Goal: Task Accomplishment & Management: Manage account settings

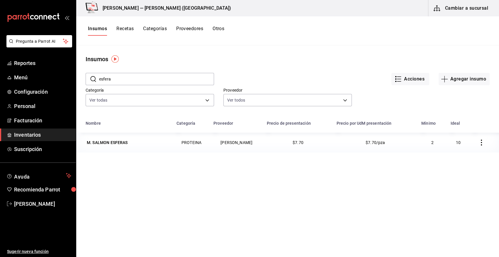
click at [35, 134] on span "Inventarios" at bounding box center [42, 135] width 57 height 8
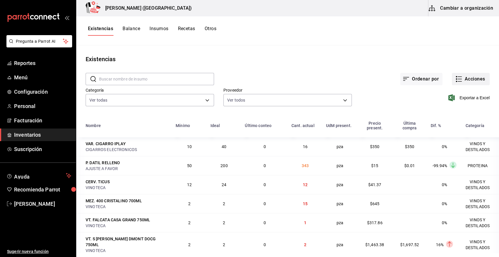
click at [455, 85] on button "Acciones" at bounding box center [471, 79] width 38 height 12
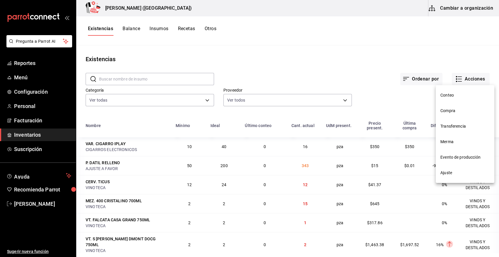
click at [449, 111] on span "Compra" at bounding box center [464, 111] width 49 height 6
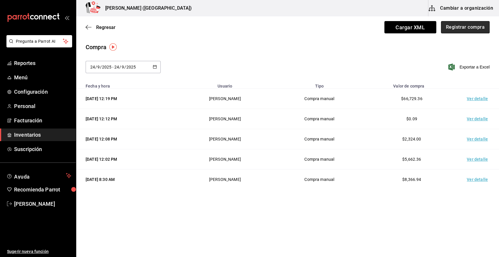
click at [459, 28] on button "Registrar compra" at bounding box center [465, 27] width 49 height 12
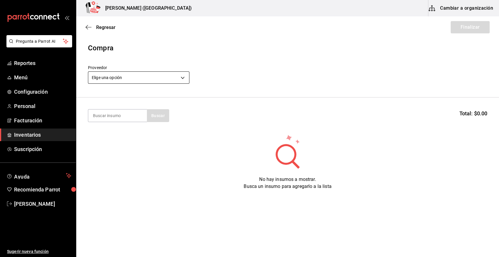
click at [146, 76] on body "Pregunta a Parrot AI Reportes Menú Configuración Personal Facturación Inventari…" at bounding box center [249, 112] width 499 height 224
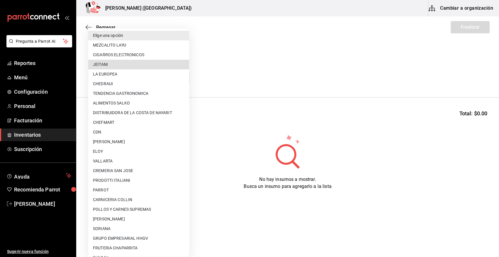
type input "96bb09de-3ca6-4ccd-bf4c-1909bb29d09e"
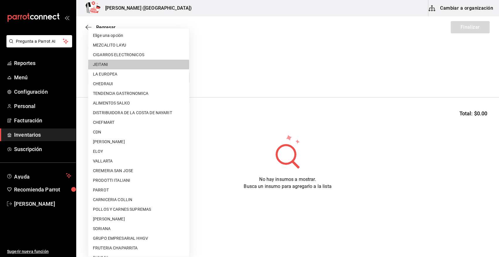
click at [127, 80] on body "Pregunta a Parrot AI Reportes Menú Configuración Personal Facturación Inventari…" at bounding box center [249, 112] width 499 height 224
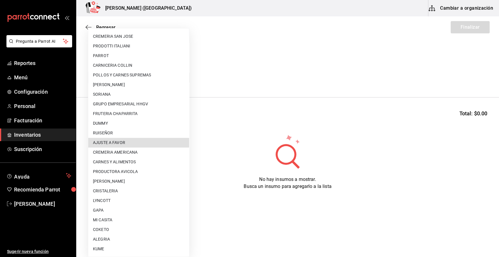
type input "dd0fbccd-e034-4acc-8432-7d1d5e23f321"
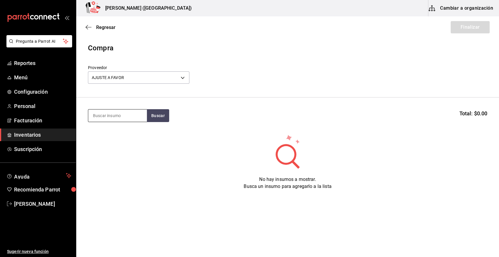
click at [112, 110] on input at bounding box center [117, 116] width 59 height 12
type input "dat"
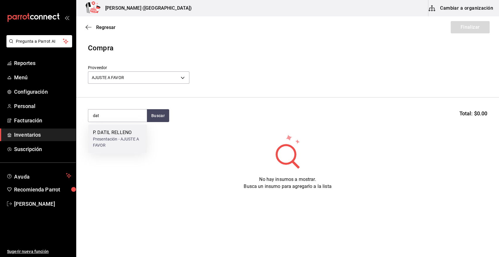
click at [107, 142] on div "Presentación - AJUSTE A FAVOR" at bounding box center [117, 142] width 49 height 12
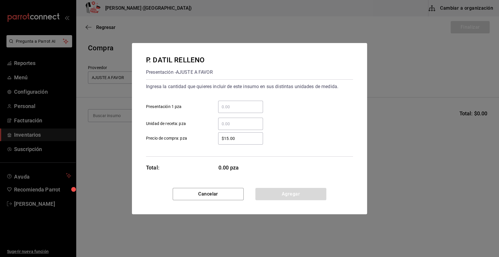
click at [241, 106] on input "​ Presentación 1 pza" at bounding box center [240, 106] width 45 height 7
type input "300"
drag, startPoint x: 243, startPoint y: 139, endPoint x: 196, endPoint y: 149, distance: 48.0
click at [196, 149] on div "Ingresa la cantidad que quieres incluir de este insumo en sus distintas unidade…" at bounding box center [249, 117] width 207 height 77
type input "$15"
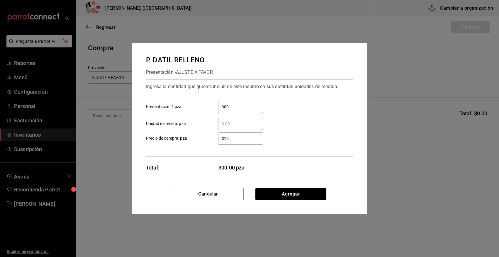
click at [337, 157] on div "[PERSON_NAME] RELLENO Presentación - AJUSTE A FAVOR Ingresa la cantidad que qui…" at bounding box center [249, 115] width 235 height 145
click at [283, 192] on button "Agregar" at bounding box center [290, 194] width 71 height 12
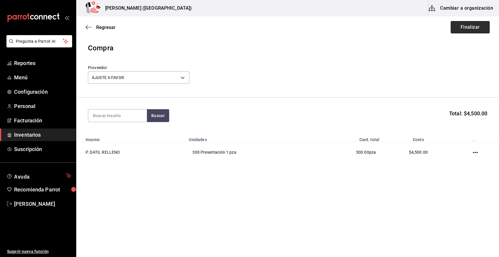
click at [465, 25] on button "Finalizar" at bounding box center [469, 27] width 39 height 12
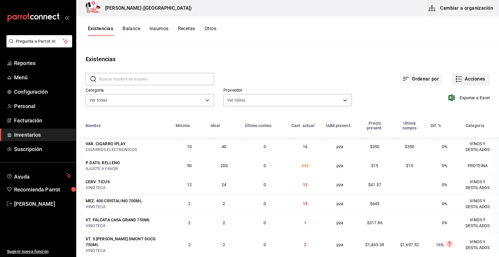
click at [457, 79] on icon "button" at bounding box center [458, 79] width 7 height 7
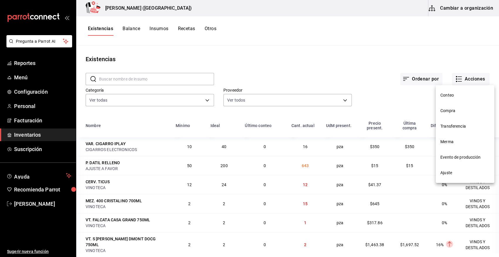
click at [452, 111] on span "Compra" at bounding box center [464, 111] width 49 height 6
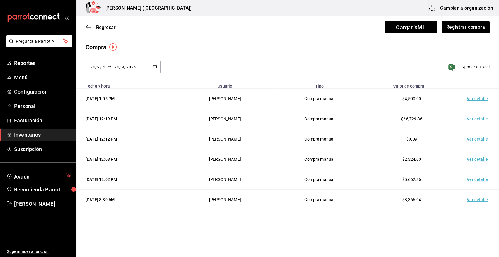
click at [472, 100] on td "Ver detalle" at bounding box center [478, 99] width 41 height 20
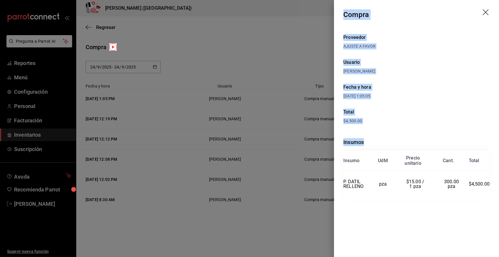
drag, startPoint x: 344, startPoint y: 14, endPoint x: 471, endPoint y: 234, distance: 254.4
click at [471, 234] on div "Compra Proveedor AJUSTE A FAVOR Usuario [PERSON_NAME] y hora [DATE] 1:05:05 Tot…" at bounding box center [416, 128] width 165 height 257
copy div "Compra Proveedor AJUSTE A FAVOR Usuario [PERSON_NAME] y hora [DATE] 1:05:05 Tot…"
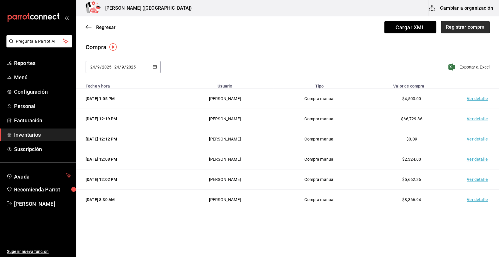
click at [461, 31] on button "Registrar compra" at bounding box center [465, 27] width 49 height 12
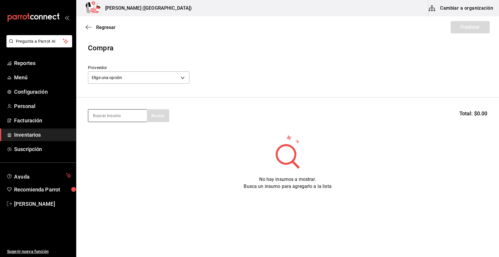
click at [116, 119] on input at bounding box center [117, 116] width 59 height 12
type input "corona"
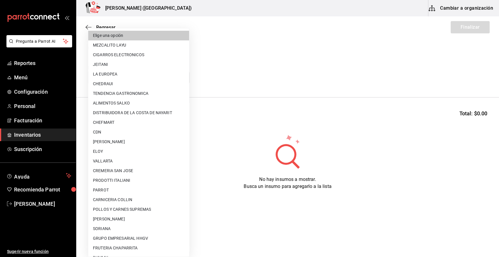
click at [133, 72] on body "Pregunta a Parrot AI Reportes Menú Configuración Personal Facturación Inventari…" at bounding box center [249, 112] width 499 height 224
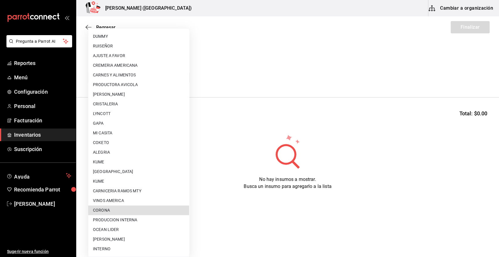
type input "57232215-216a-4676-99c8-c5e0aad5c7ef"
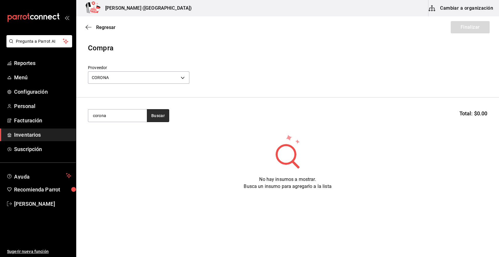
click at [154, 118] on button "Buscar" at bounding box center [158, 115] width 22 height 13
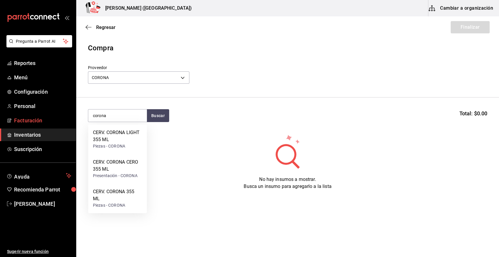
drag, startPoint x: 118, startPoint y: 118, endPoint x: 50, endPoint y: 120, distance: 68.0
click at [50, 120] on div "Pregunta a Parrot AI Reportes Menú Configuración Personal Facturación Inventari…" at bounding box center [249, 112] width 499 height 224
click at [129, 194] on div "CERV. CORONA 355 ML" at bounding box center [117, 195] width 49 height 14
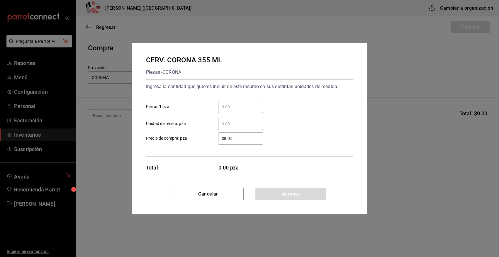
click at [231, 107] on input "​ Piezas 1 pza" at bounding box center [240, 106] width 45 height 7
type input "48"
type input "$15.54"
click at [287, 195] on button "Agregar" at bounding box center [290, 194] width 71 height 12
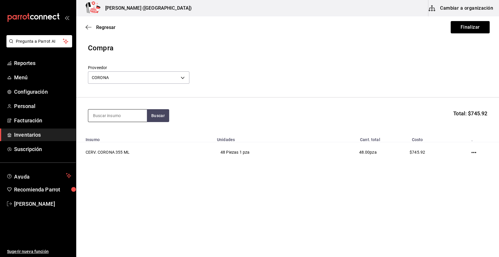
click at [103, 115] on input at bounding box center [117, 116] width 59 height 12
type input "ultra"
click at [103, 137] on div "CERV. MICHELOB ULTRAS" at bounding box center [117, 136] width 49 height 14
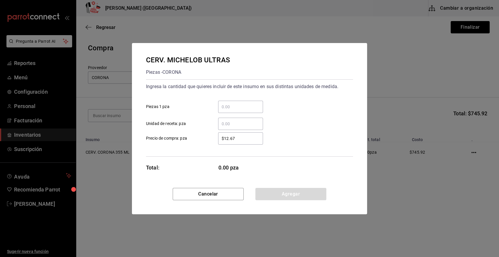
click at [236, 109] on input "​ Piezas 1 pza" at bounding box center [240, 106] width 45 height 7
type input "24"
type input "$17.29"
drag, startPoint x: 274, startPoint y: 197, endPoint x: 216, endPoint y: 185, distance: 59.5
click at [274, 197] on button "Agregar" at bounding box center [290, 194] width 71 height 12
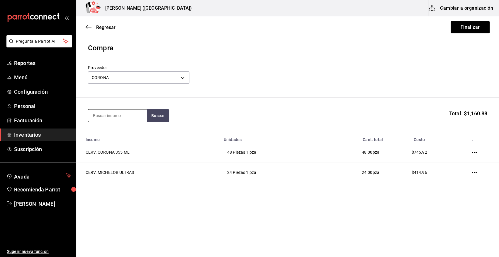
click at [101, 118] on input at bounding box center [117, 116] width 59 height 12
type input "modelo e"
click at [116, 136] on div "CERV. MODELO ESPECIAL 355 ML" at bounding box center [117, 136] width 49 height 14
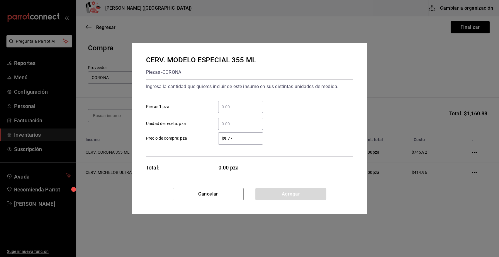
click at [236, 105] on input "​ Piezas 1 pza" at bounding box center [240, 106] width 45 height 7
type input "36"
type input "$20.75"
click at [292, 198] on button "Agregar" at bounding box center [290, 194] width 71 height 12
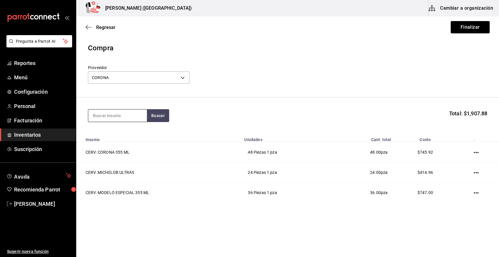
click at [122, 116] on input at bounding box center [117, 116] width 59 height 12
type input "negra"
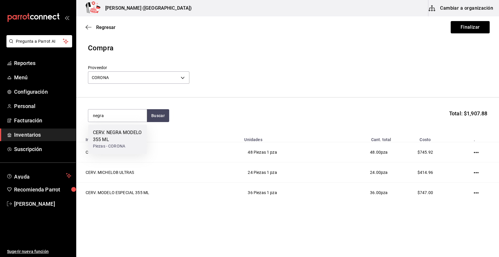
click at [105, 146] on div "Piezas - CORONA" at bounding box center [117, 146] width 49 height 6
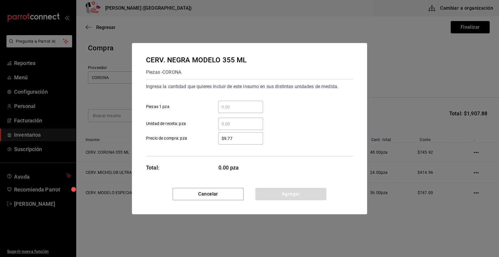
click at [228, 106] on input "​ Piezas 1 pza" at bounding box center [240, 106] width 45 height 7
type input "12"
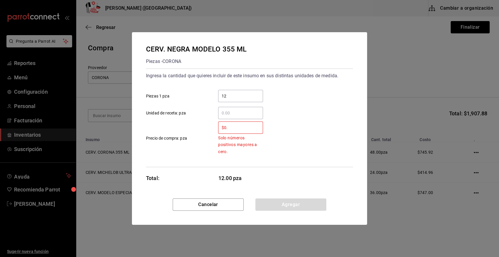
type input "$0"
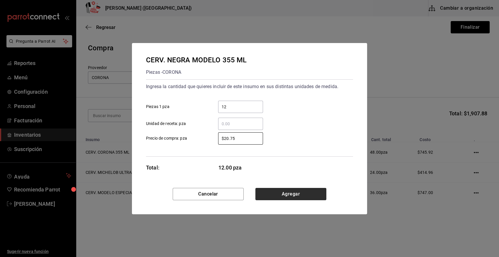
type input "$20.75"
click at [288, 200] on button "Agregar" at bounding box center [290, 194] width 71 height 12
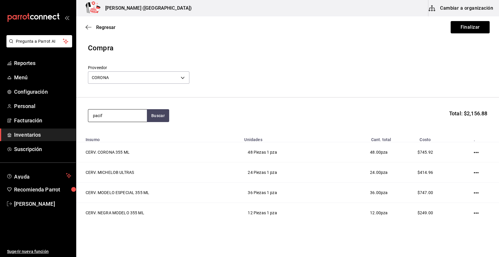
type input "pacif"
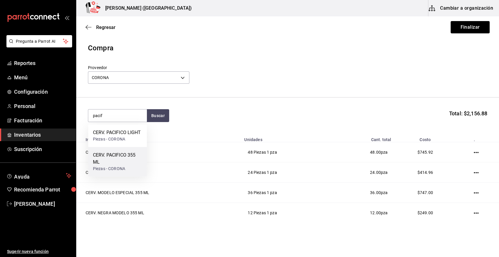
click at [129, 169] on div "Piezas - CORONA" at bounding box center [117, 169] width 49 height 6
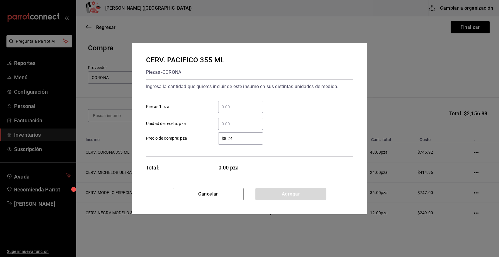
click at [231, 106] on input "​ Piezas 1 pza" at bounding box center [240, 106] width 45 height 7
type input "24"
type input "$16.58"
click at [273, 196] on button "Agregar" at bounding box center [290, 194] width 71 height 12
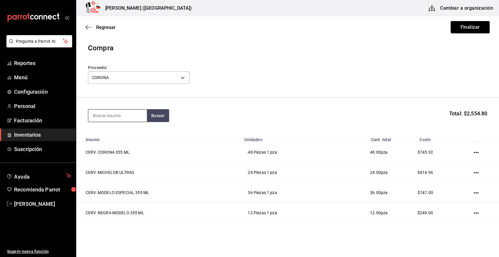
click at [111, 112] on input at bounding box center [117, 116] width 59 height 12
type input "vict"
click at [111, 142] on div "CERV. VICTORIA 355ML" at bounding box center [117, 136] width 49 height 14
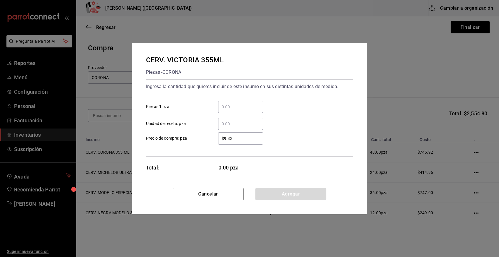
click at [236, 103] on div "​" at bounding box center [240, 107] width 45 height 12
click at [236, 103] on input "​ Piezas 1 pza" at bounding box center [240, 106] width 45 height 7
type input "24"
type input "$15.54"
click at [277, 197] on button "Agregar" at bounding box center [290, 194] width 71 height 12
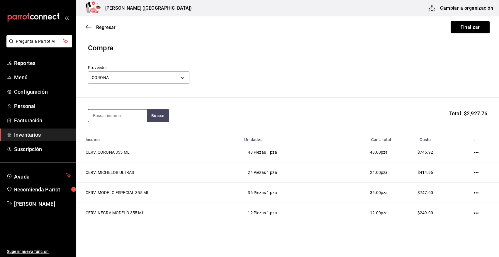
click at [125, 114] on input at bounding box center [117, 116] width 59 height 12
type input "corona"
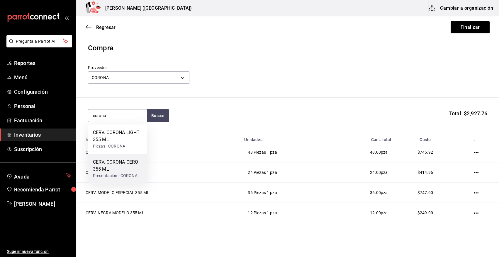
click at [122, 171] on div "CERV. CORONA CERO 355 ML" at bounding box center [117, 166] width 49 height 14
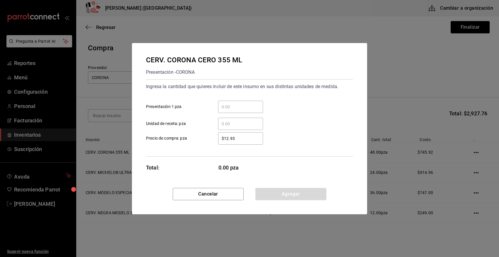
click at [228, 104] on input "​ Presentación 1 pza" at bounding box center [240, 106] width 45 height 7
type input "12"
type input "$15"
click at [289, 192] on button "Agregar" at bounding box center [290, 194] width 71 height 12
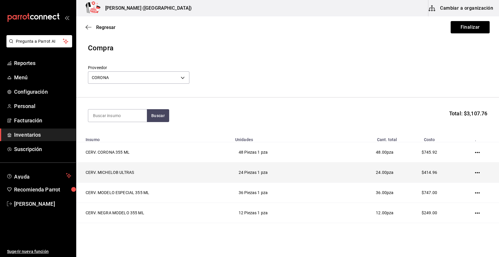
click at [475, 173] on icon "button" at bounding box center [477, 172] width 5 height 1
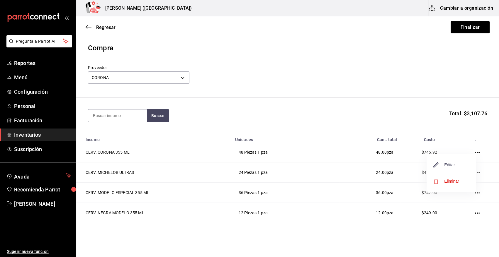
click at [451, 163] on span "Editar" at bounding box center [443, 164] width 21 height 7
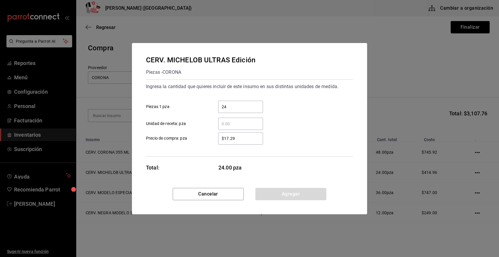
click at [243, 138] on input "$17.29" at bounding box center [240, 138] width 45 height 7
type input "$17.30"
click at [294, 196] on button "Agregar" at bounding box center [290, 194] width 71 height 12
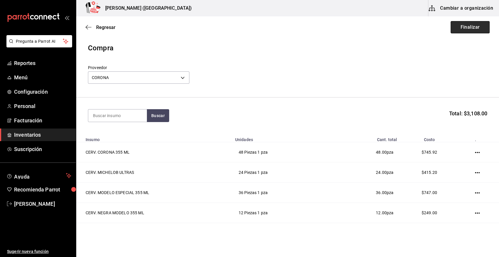
click at [458, 28] on button "Finalizar" at bounding box center [469, 27] width 39 height 12
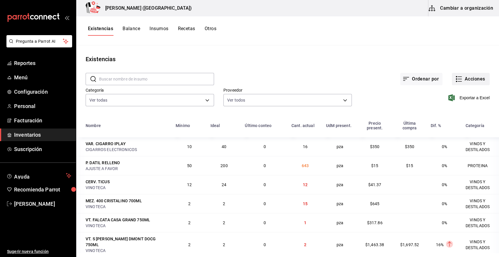
click at [474, 80] on button "Acciones" at bounding box center [471, 79] width 38 height 12
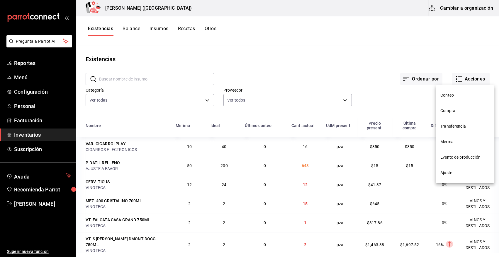
click at [452, 112] on span "Compra" at bounding box center [464, 111] width 49 height 6
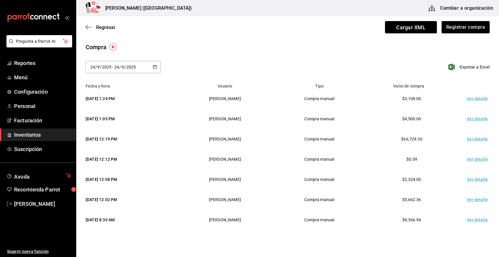
click at [469, 101] on td "Ver detalle" at bounding box center [478, 99] width 41 height 20
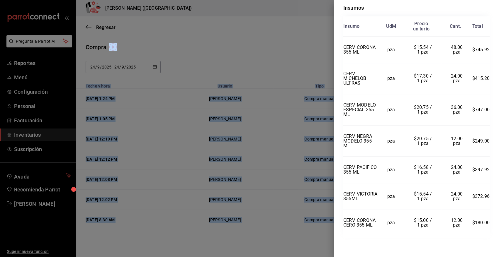
scroll to position [158, 0]
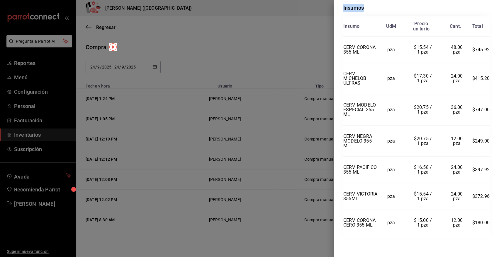
drag, startPoint x: 343, startPoint y: 13, endPoint x: 492, endPoint y: 231, distance: 263.9
click at [492, 231] on div "Compra Proveedor CORONA Usuario [PERSON_NAME] Fecha y hora [DATE] 1:24:10 Total…" at bounding box center [416, 128] width 165 height 257
copy div "Compra Proveedor CORONA Usuario [PERSON_NAME] Fecha y hora [DATE] 1:24:10 Total…"
